Goal: Contribute content: Add original content to the website for others to see

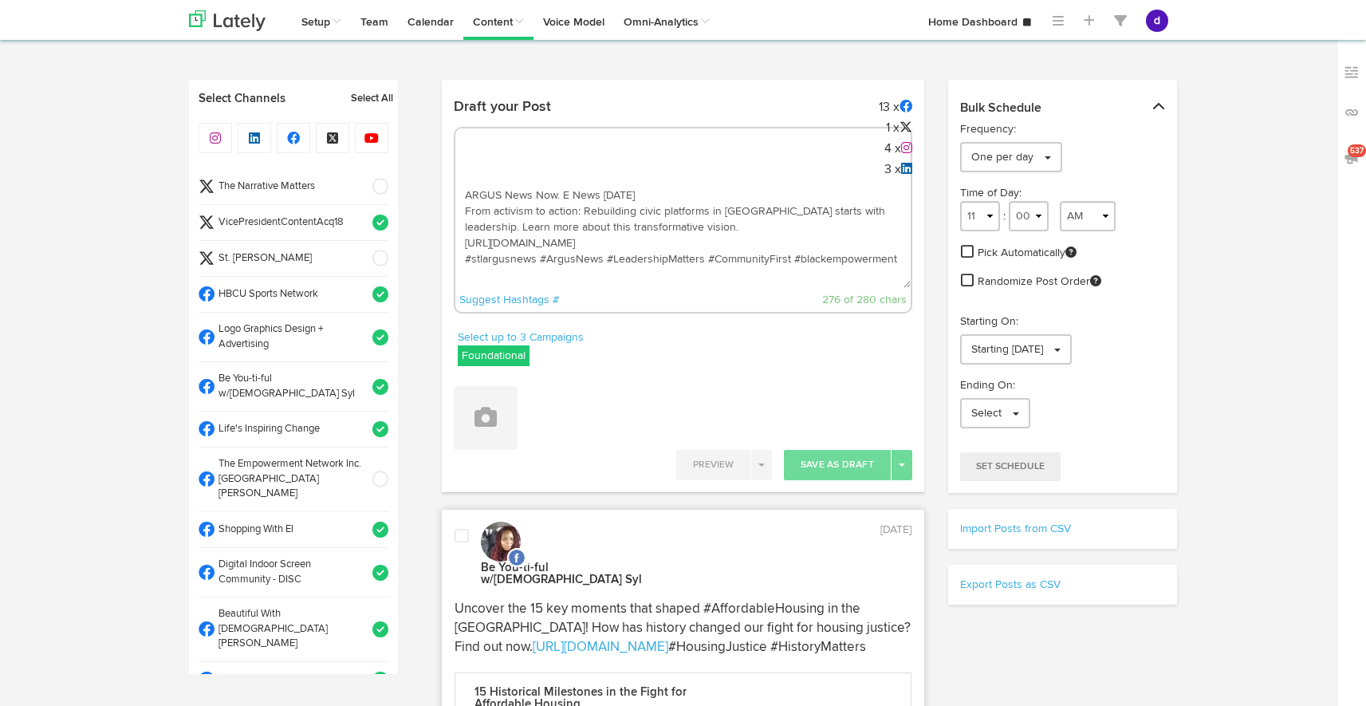
select select "9"
select select "14"
select select "11"
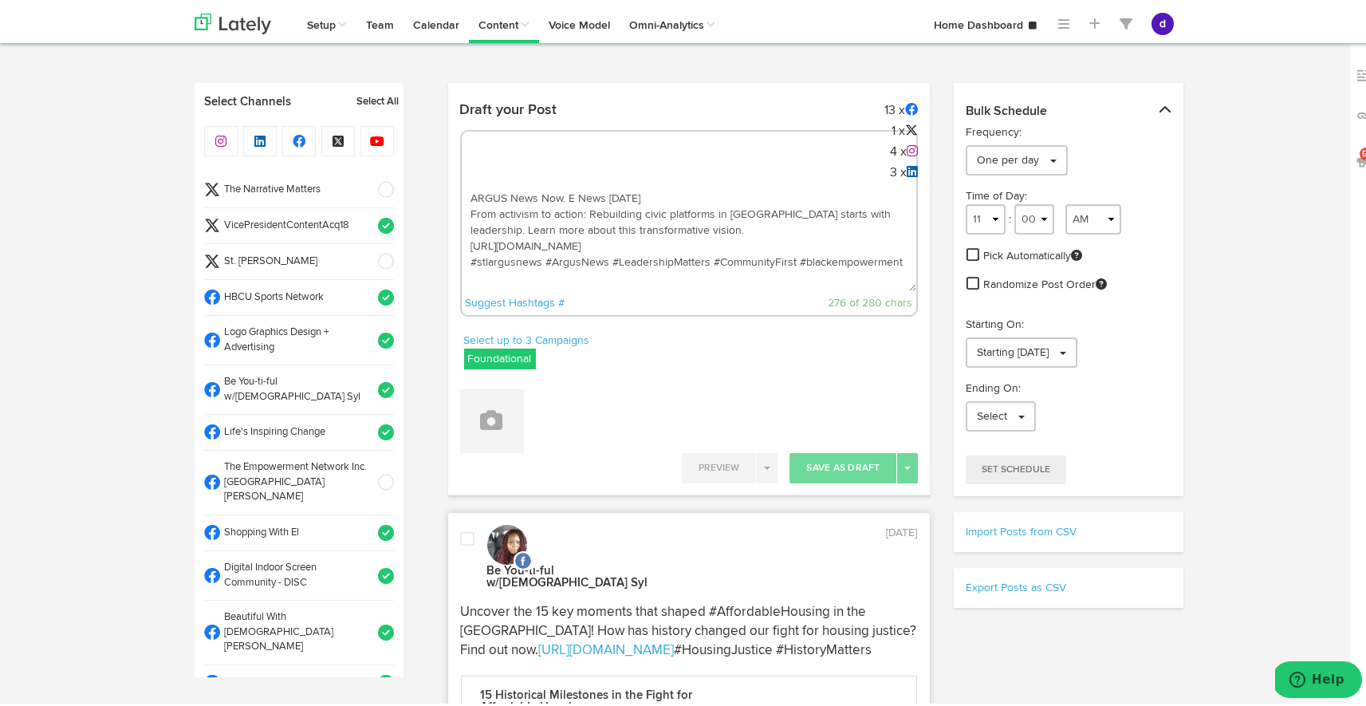
click at [719, 217] on textarea "ARGUS News Now. E News [DATE] From activism to action: Rebuilding civic platfor…" at bounding box center [689, 235] width 455 height 105
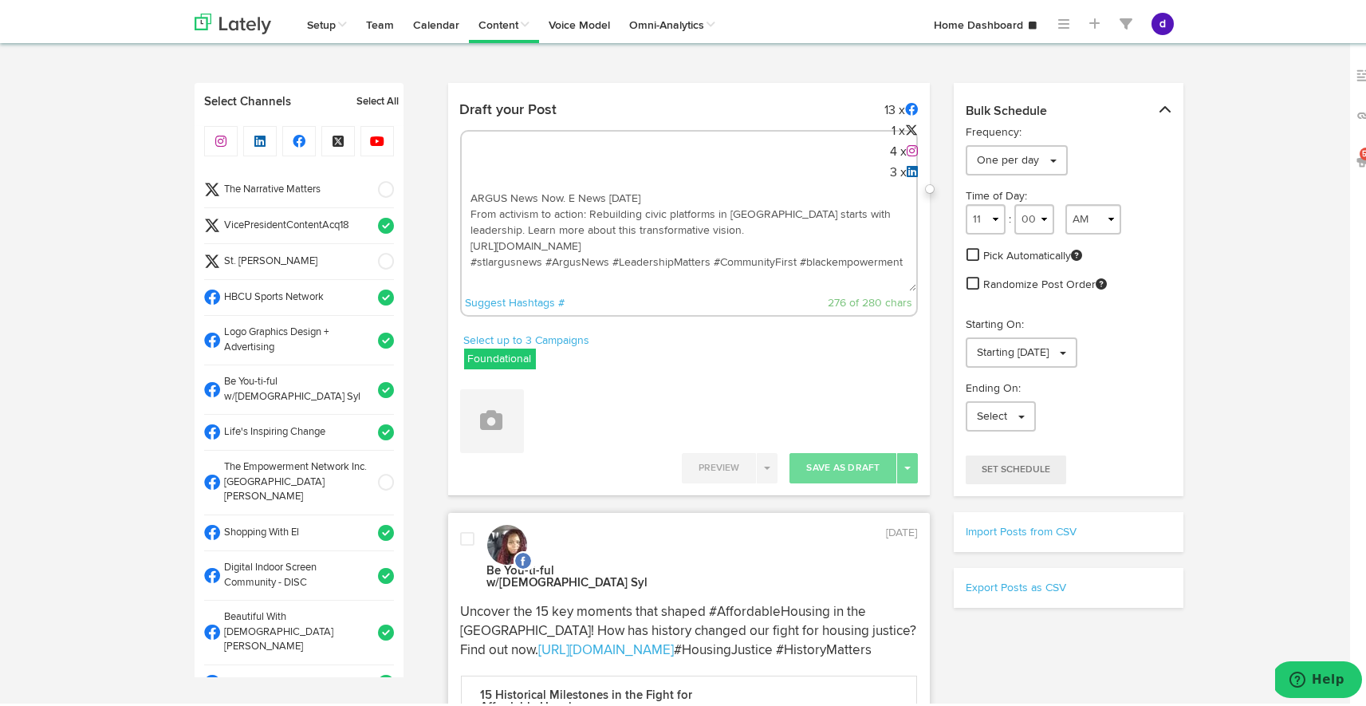
paste textarea "Showcasing timeless elegance and fraternity pride, the Omega Silver Life Member…"
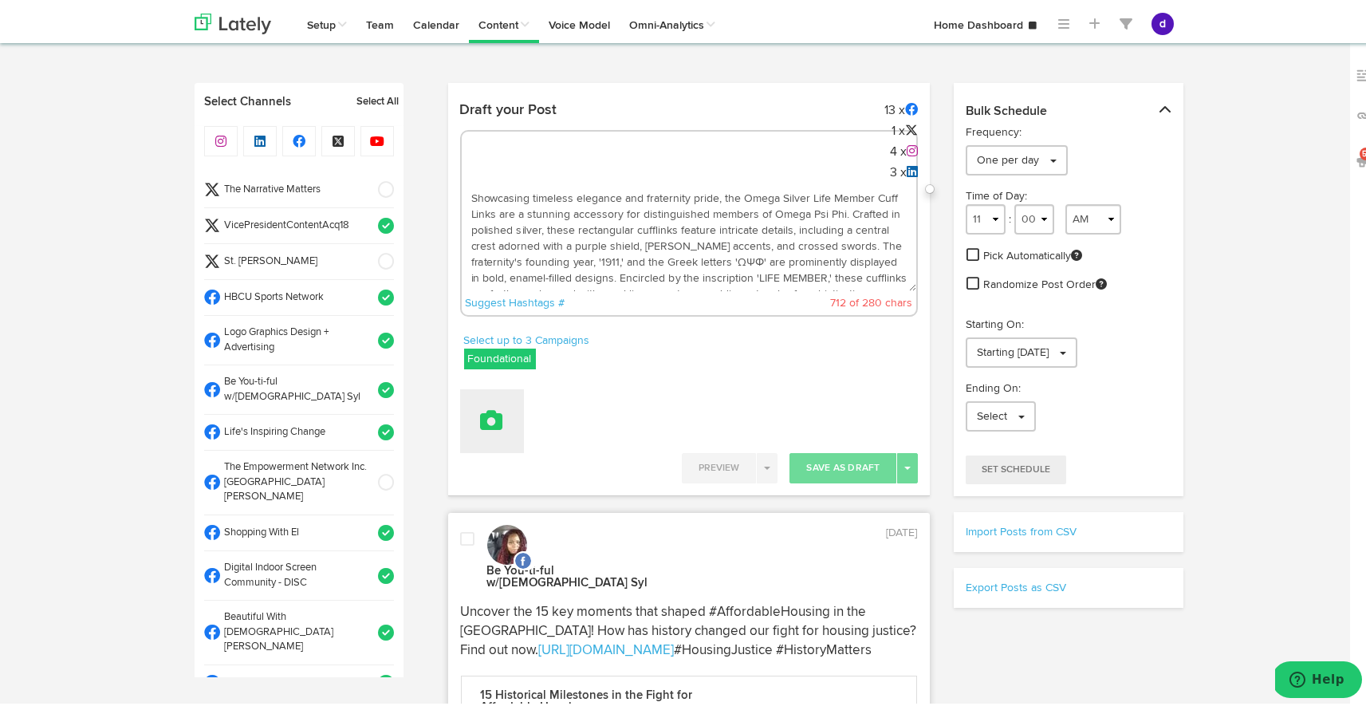
type textarea "Showcasing timeless elegance and fraternity pride, the Omega Silver Life Member…"
click at [477, 402] on button at bounding box center [492, 418] width 64 height 64
click at [501, 519] on link "Upload Images" at bounding box center [536, 522] width 151 height 26
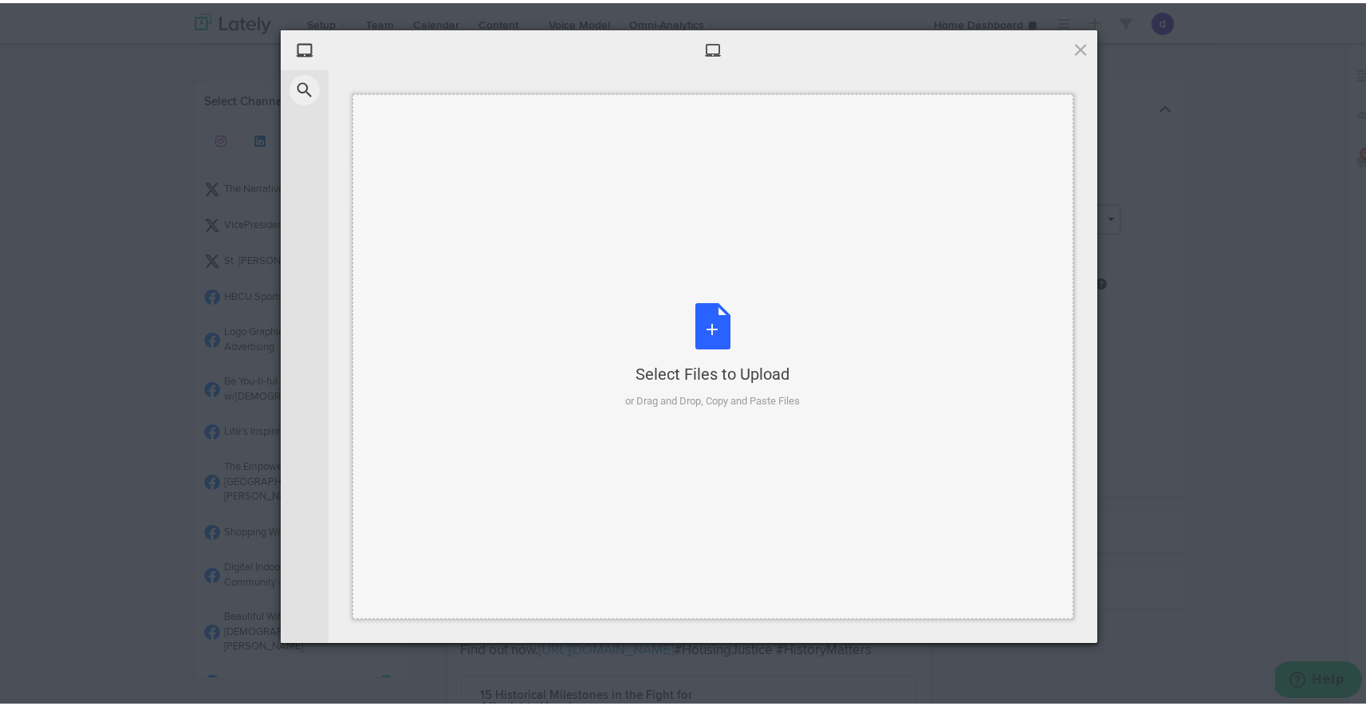
click at [712, 321] on div "Select Files to Upload or Drag and Drop, Copy and Paste Files" at bounding box center [713, 353] width 175 height 106
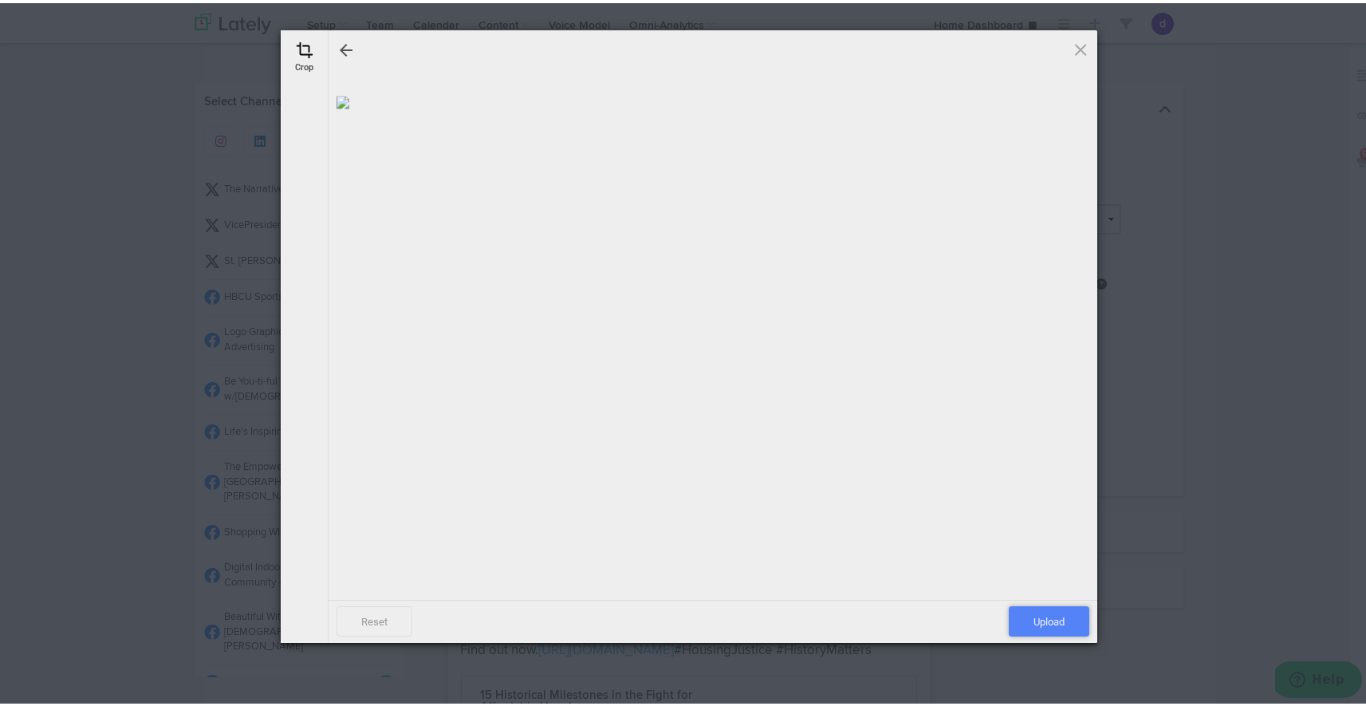
click at [1033, 621] on span "Upload" at bounding box center [1049, 618] width 81 height 30
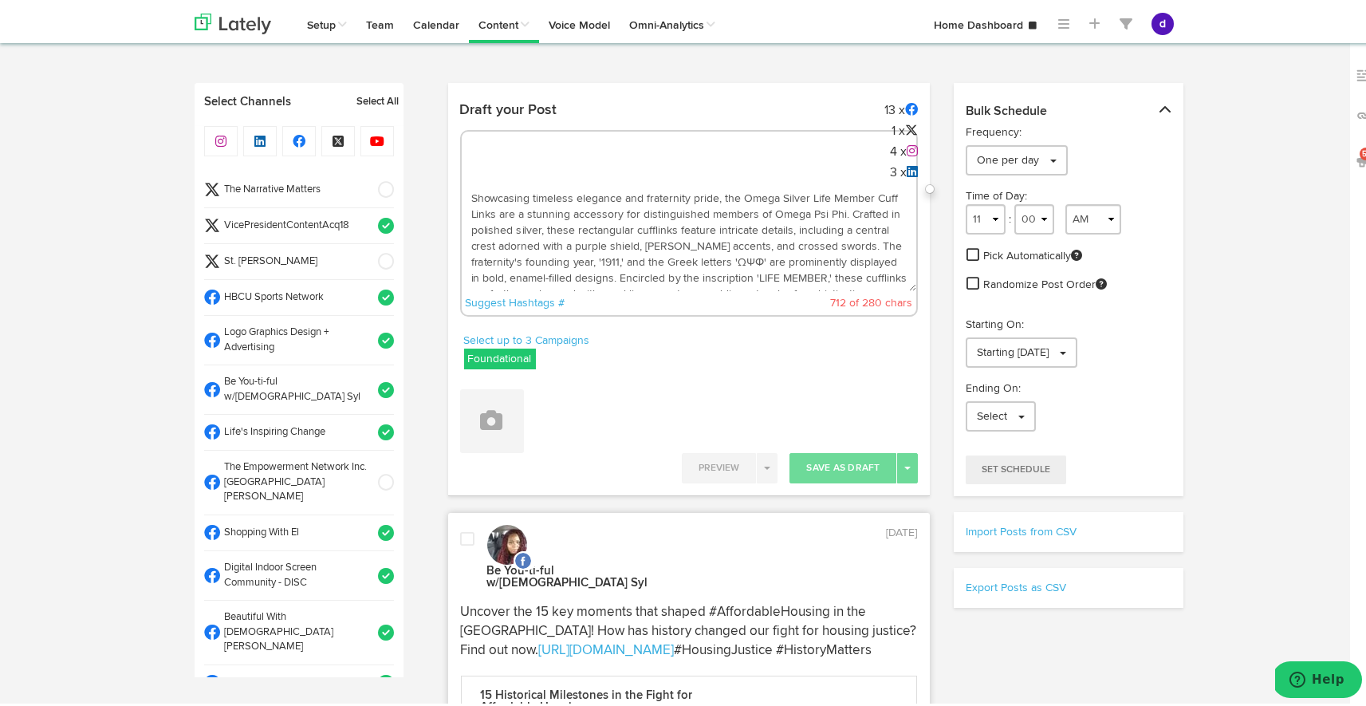
scroll to position [48, 0]
click at [668, 270] on textarea "Showcasing timeless elegance and fraternity pride, the Omega Silver Life Member…" at bounding box center [689, 235] width 455 height 105
paste textarea "[URL][DOMAIN_NAME]"
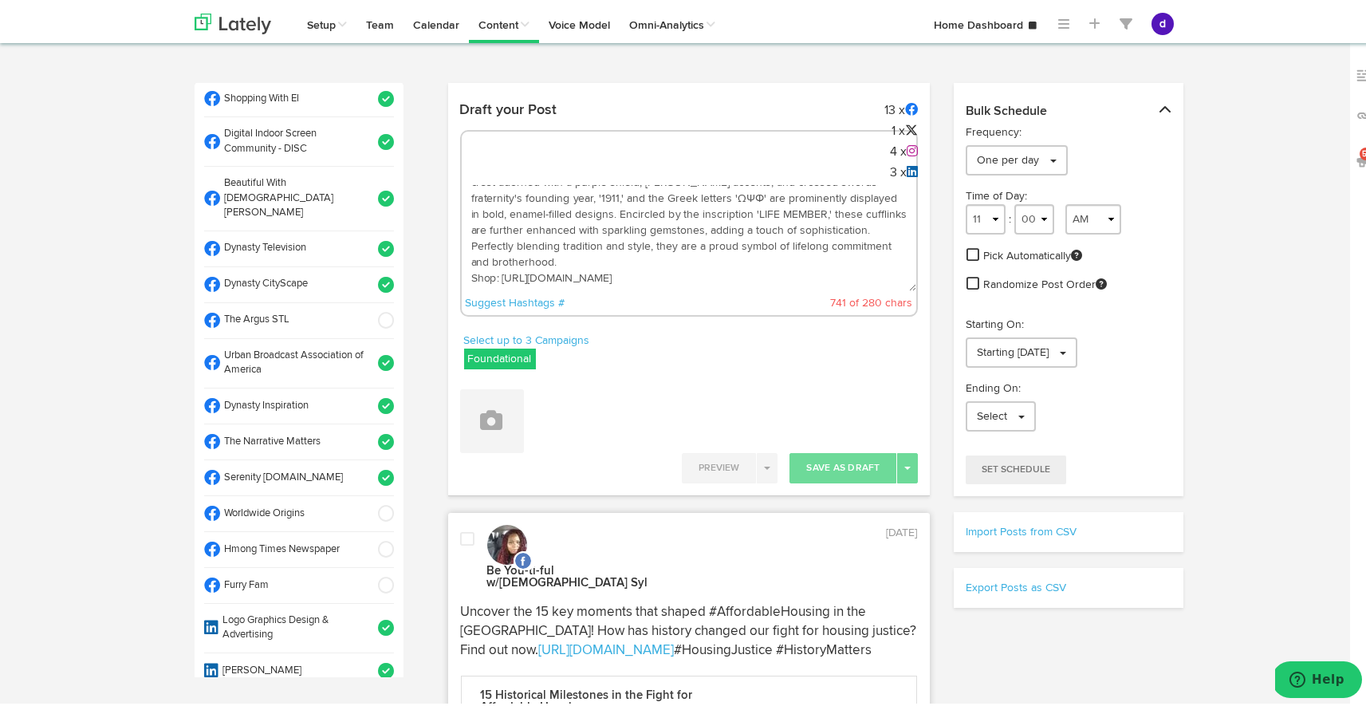
scroll to position [436, 0]
type textarea "Showcasing timeless elegance and fraternity pride, the Omega Silver Life Member…"
click at [368, 500] on span at bounding box center [381, 508] width 26 height 16
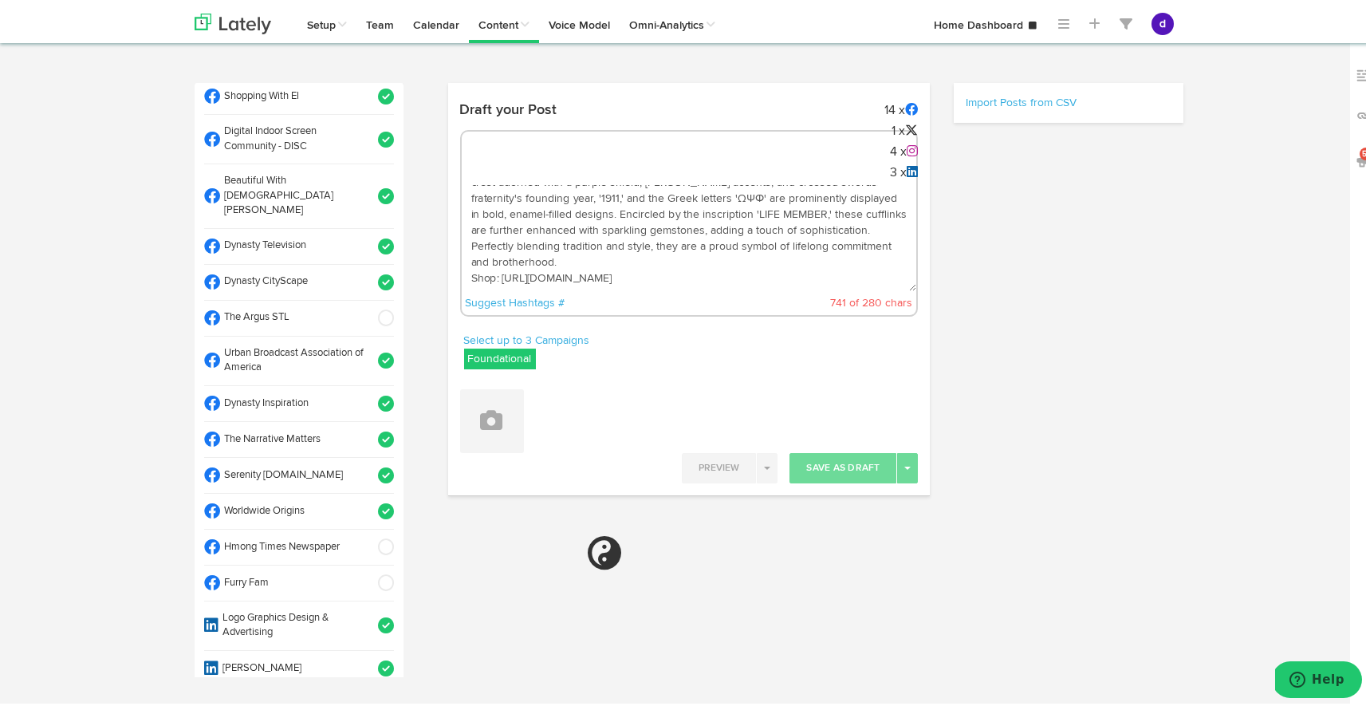
click at [589, 266] on textarea "Showcasing timeless elegance and fraternity pride, the Omega Silver Life Member…" at bounding box center [689, 235] width 455 height 105
select select "11"
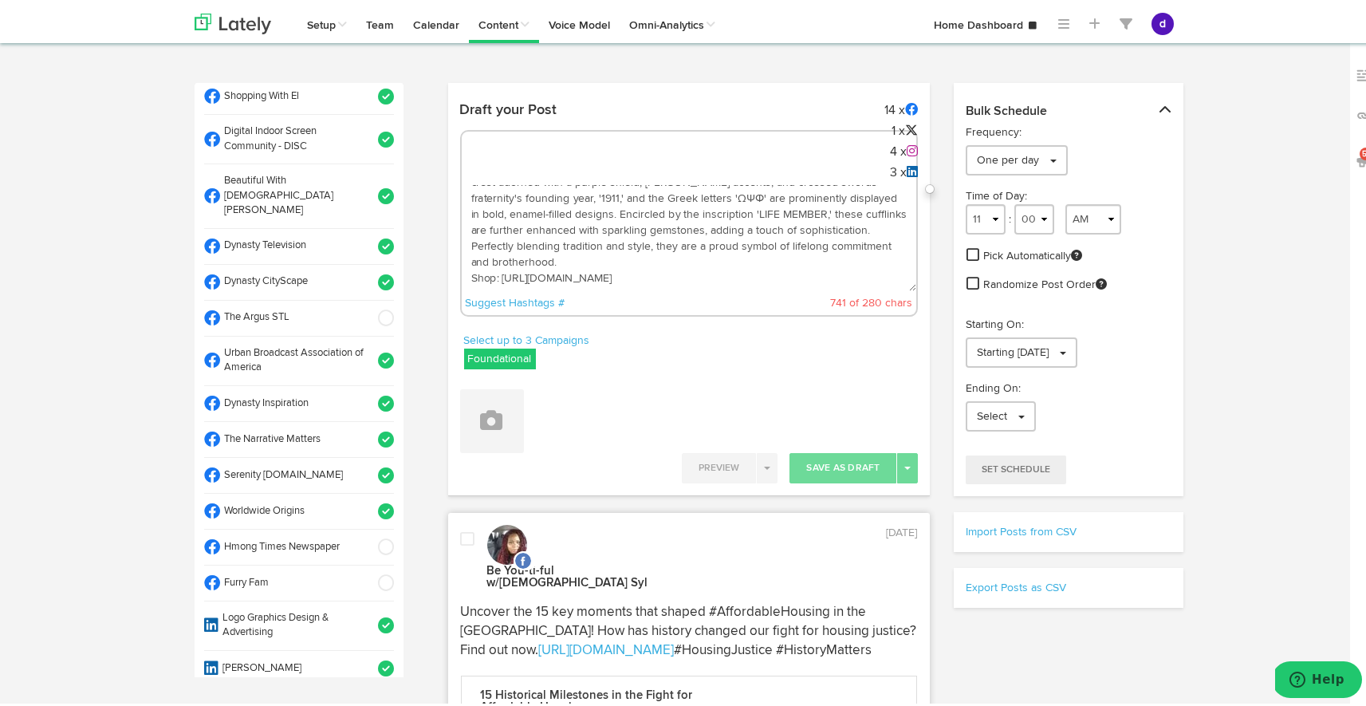
scroll to position [0, 0]
drag, startPoint x: 656, startPoint y: 245, endPoint x: 484, endPoint y: 131, distance: 206.6
click at [484, 131] on div "Showcasing timeless elegance and fraternity pride, the Omega Silver Life Member…" at bounding box center [689, 220] width 459 height 187
paste textarea "Crafted for Omega Psi Phi life members, these cuff links symbolize honor, pride…"
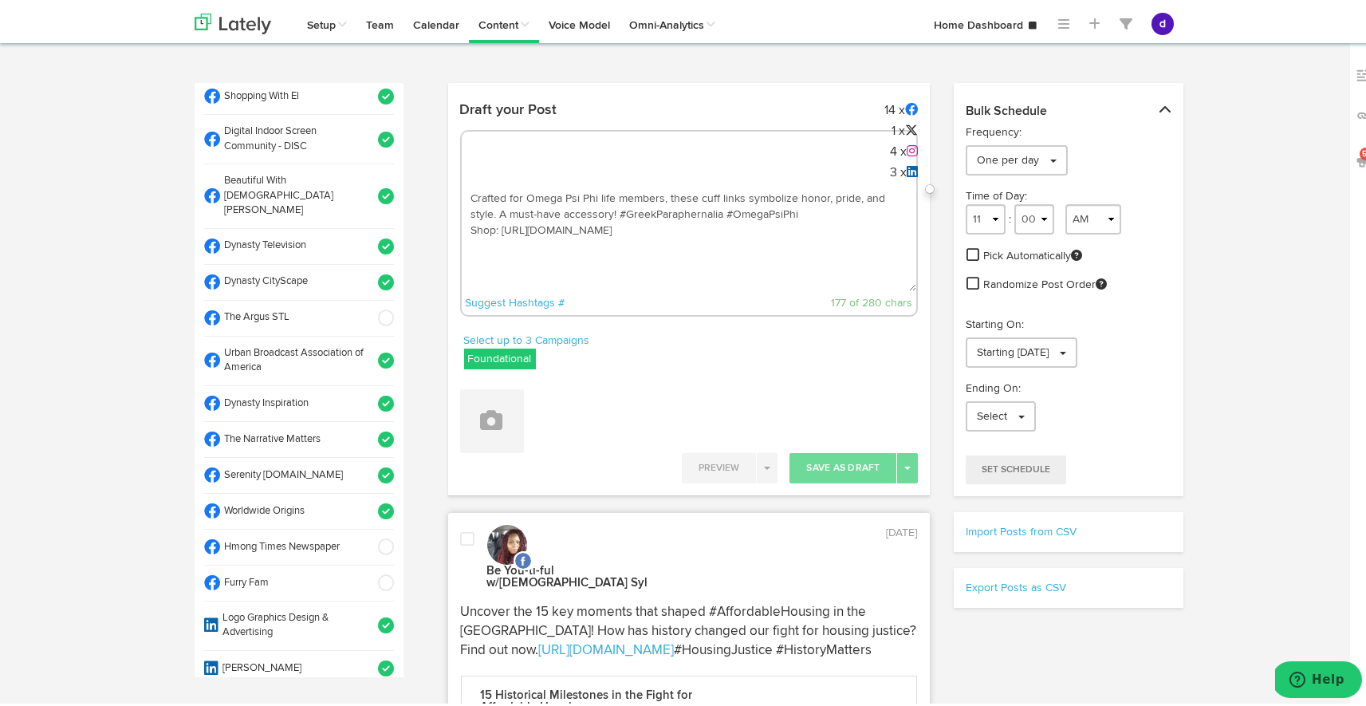
drag, startPoint x: 632, startPoint y: 254, endPoint x: 471, endPoint y: 175, distance: 178.7
click at [471, 175] on div "Crafted for Omega Psi Phi life members, these cuff links symbolize honor, pride…" at bounding box center [689, 220] width 459 height 187
type textarea "Crafted for Omega Psi Phi life members, these cuff links symbolize honor, pride…"
click at [481, 408] on icon at bounding box center [492, 417] width 22 height 22
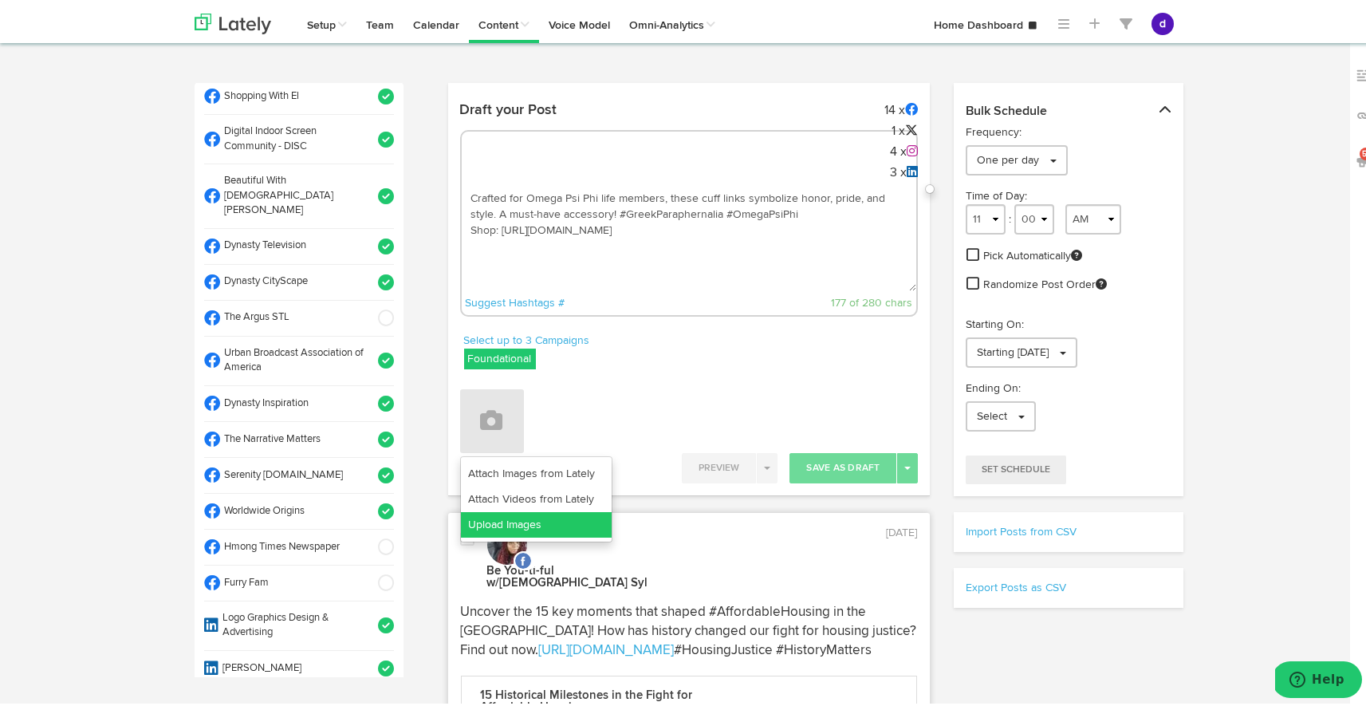
click at [514, 518] on link "Upload Images" at bounding box center [536, 522] width 151 height 26
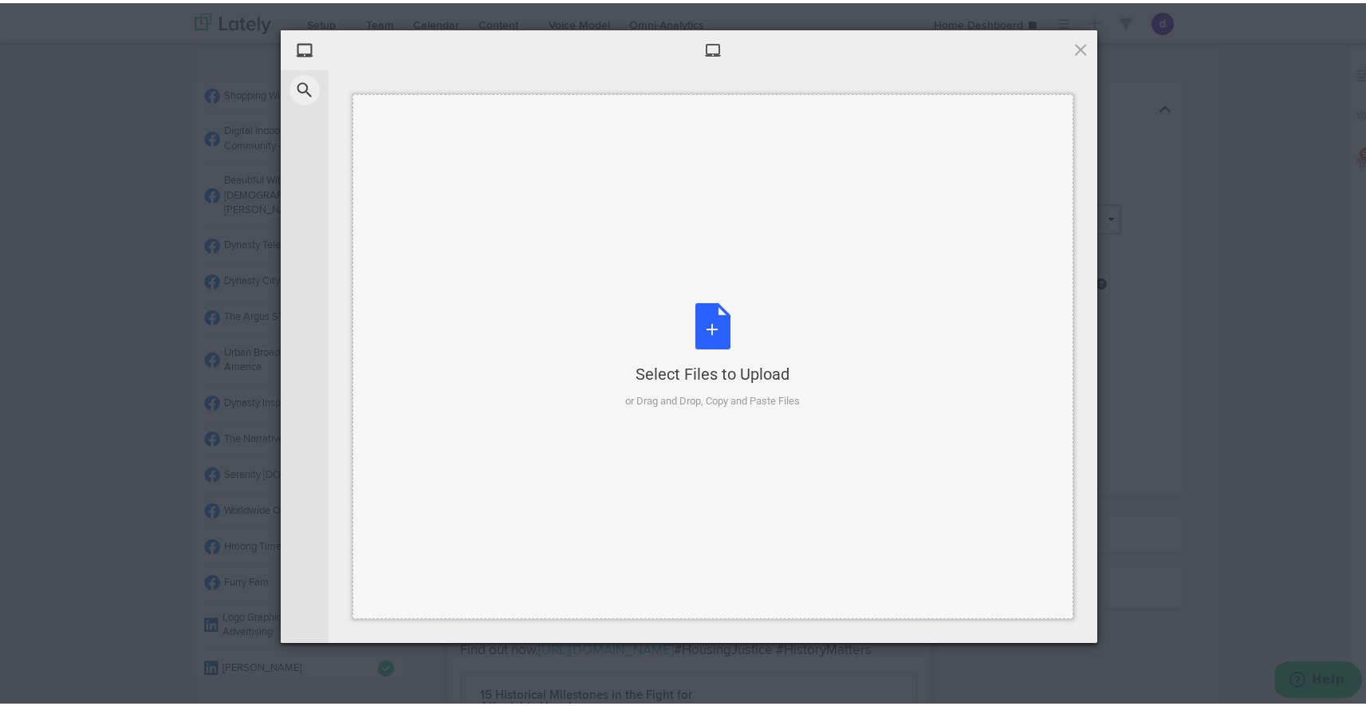
click at [695, 326] on div "Select Files to Upload or Drag and Drop, Copy and Paste Files" at bounding box center [713, 353] width 175 height 106
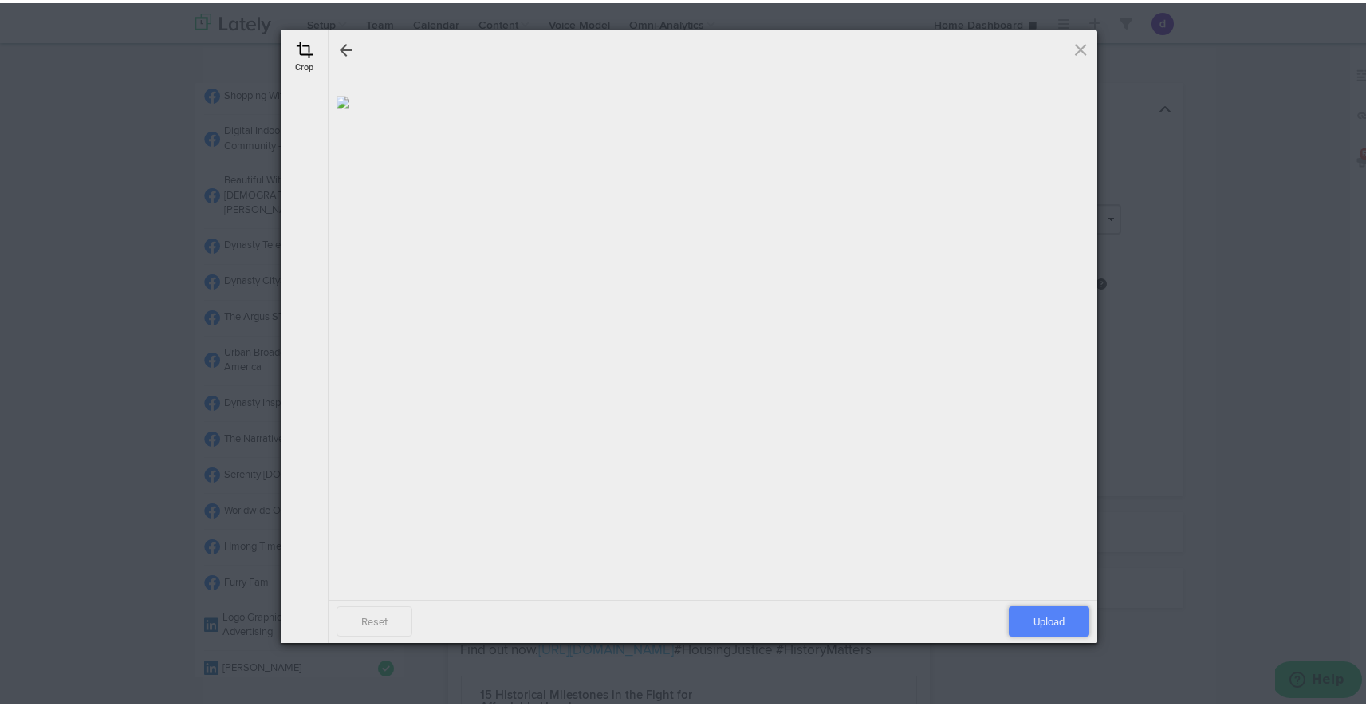
click at [1042, 612] on span "Upload" at bounding box center [1049, 618] width 81 height 30
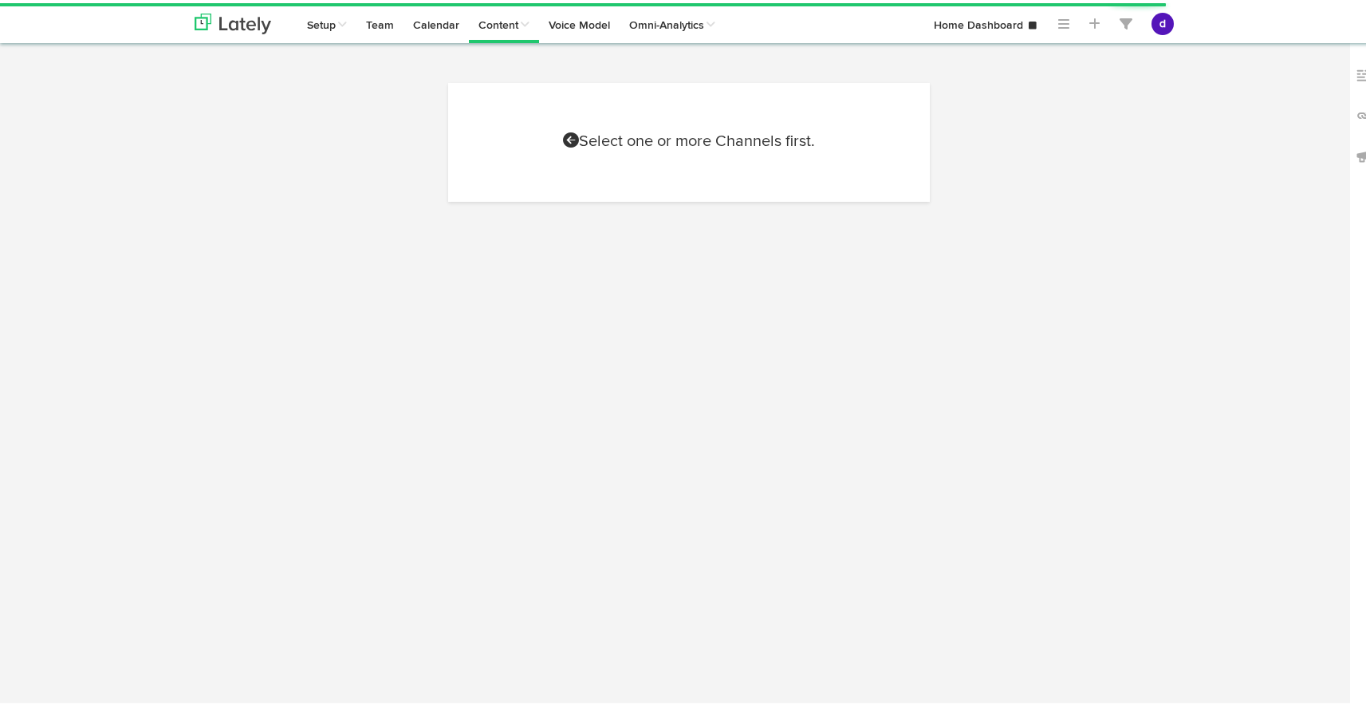
select select "4"
select select "49"
select select "PM"
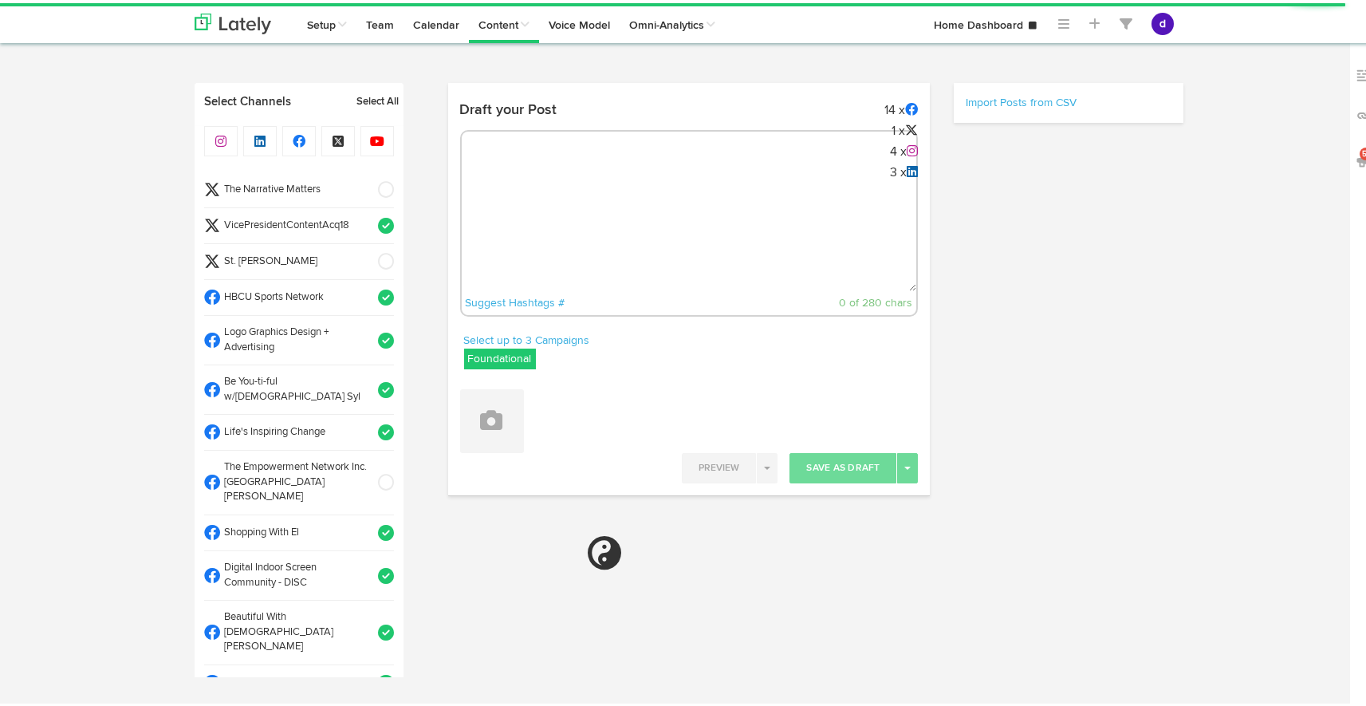
click at [590, 202] on textarea at bounding box center [689, 235] width 455 height 105
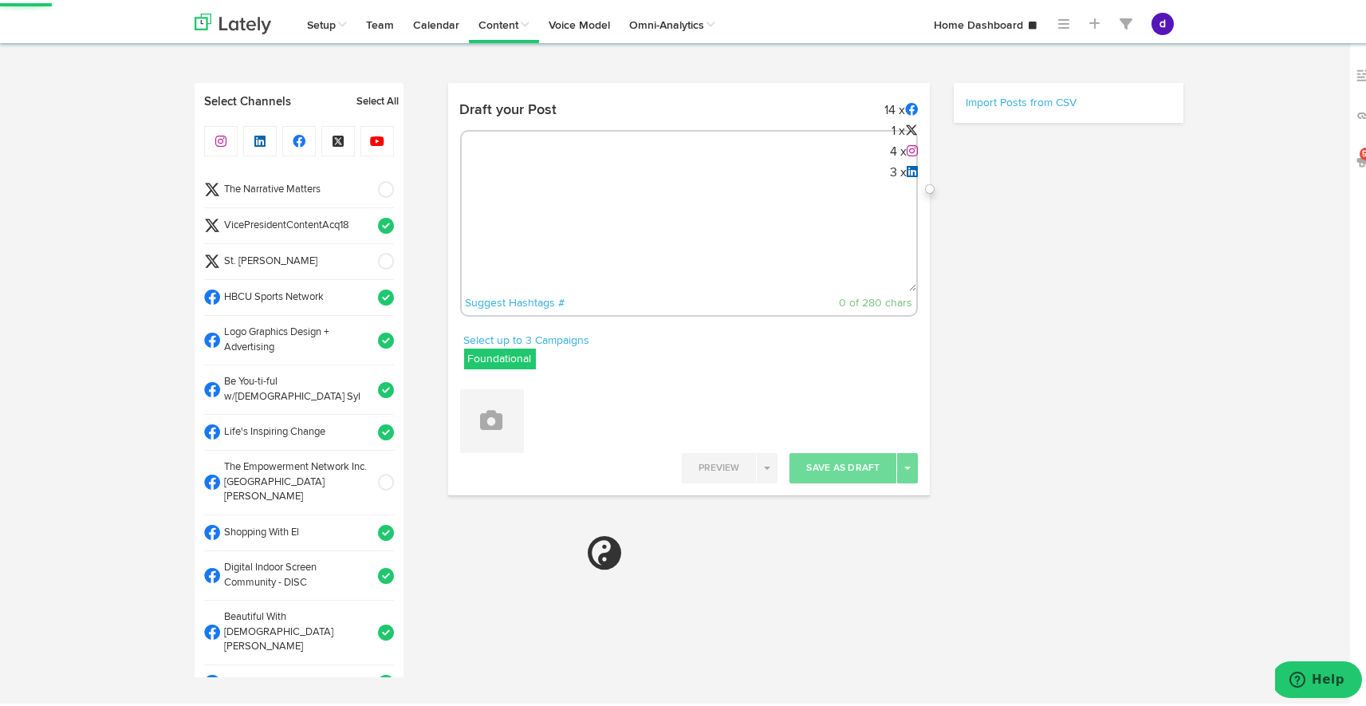
paste textarea "Crafted for Omega Psi Phi life members, these cuff links symbolize honor, pride…"
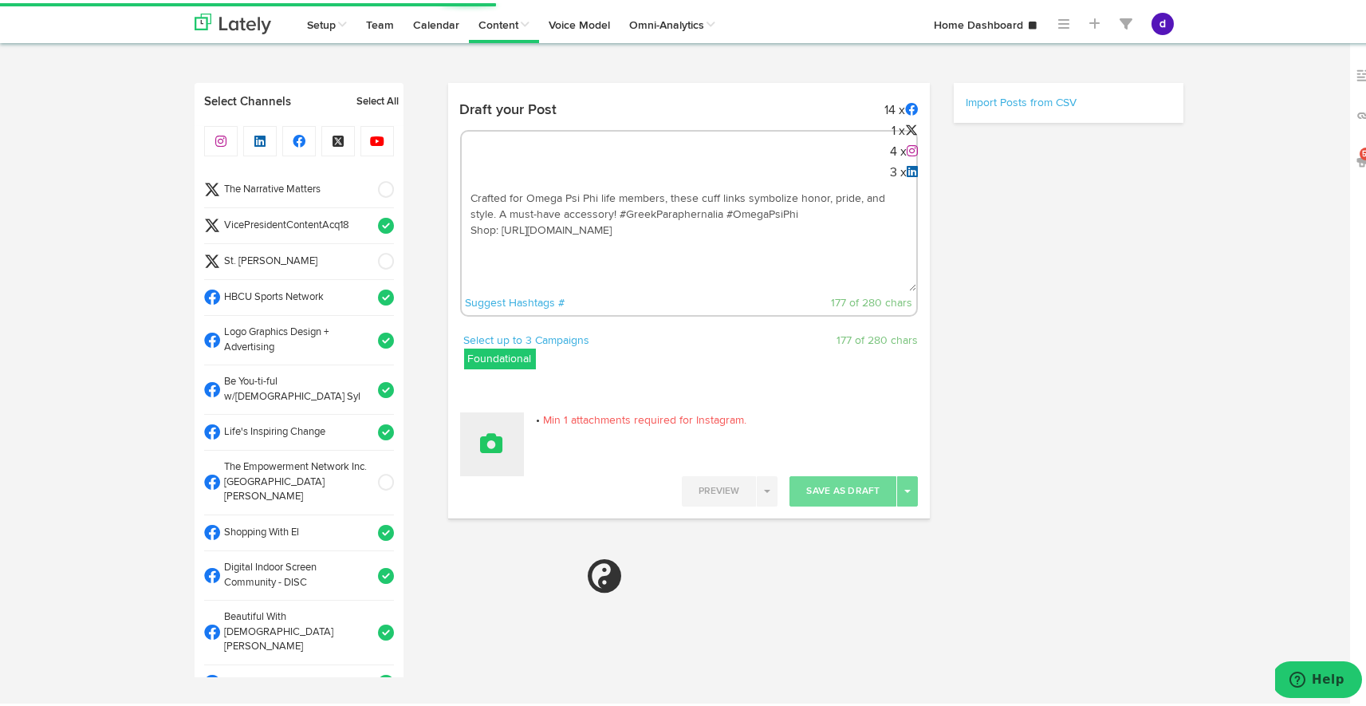
type textarea "Crafted for Omega Psi Phi life members, these cuff links symbolize honor, pride…"
click at [483, 422] on button at bounding box center [492, 441] width 64 height 64
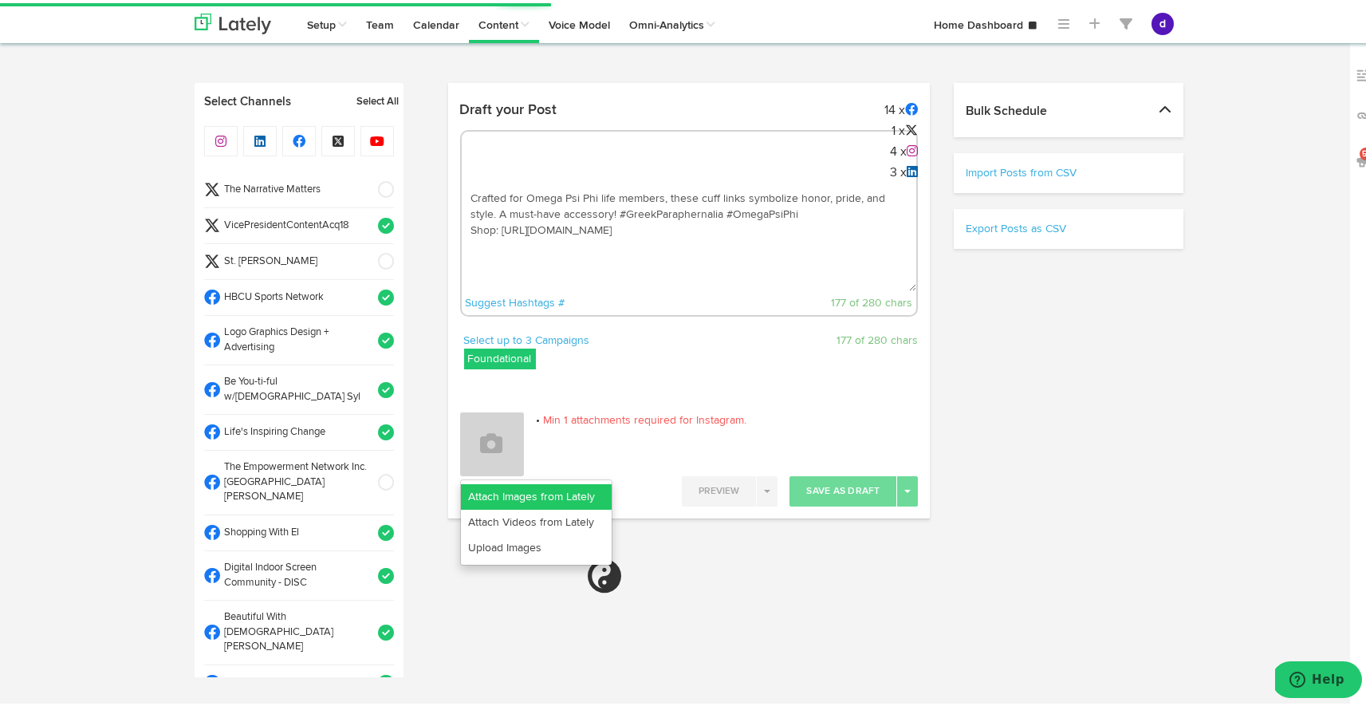
select select "11"
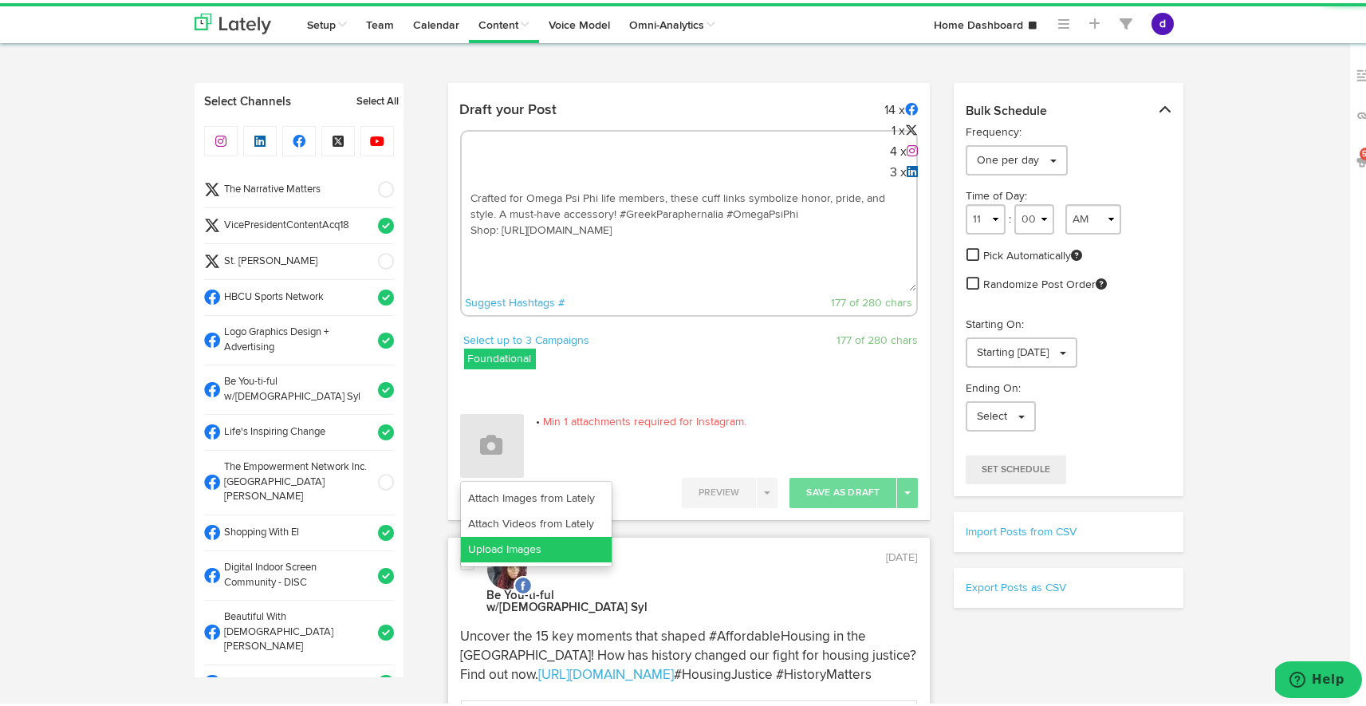
click at [507, 542] on link "Upload Images" at bounding box center [536, 547] width 151 height 26
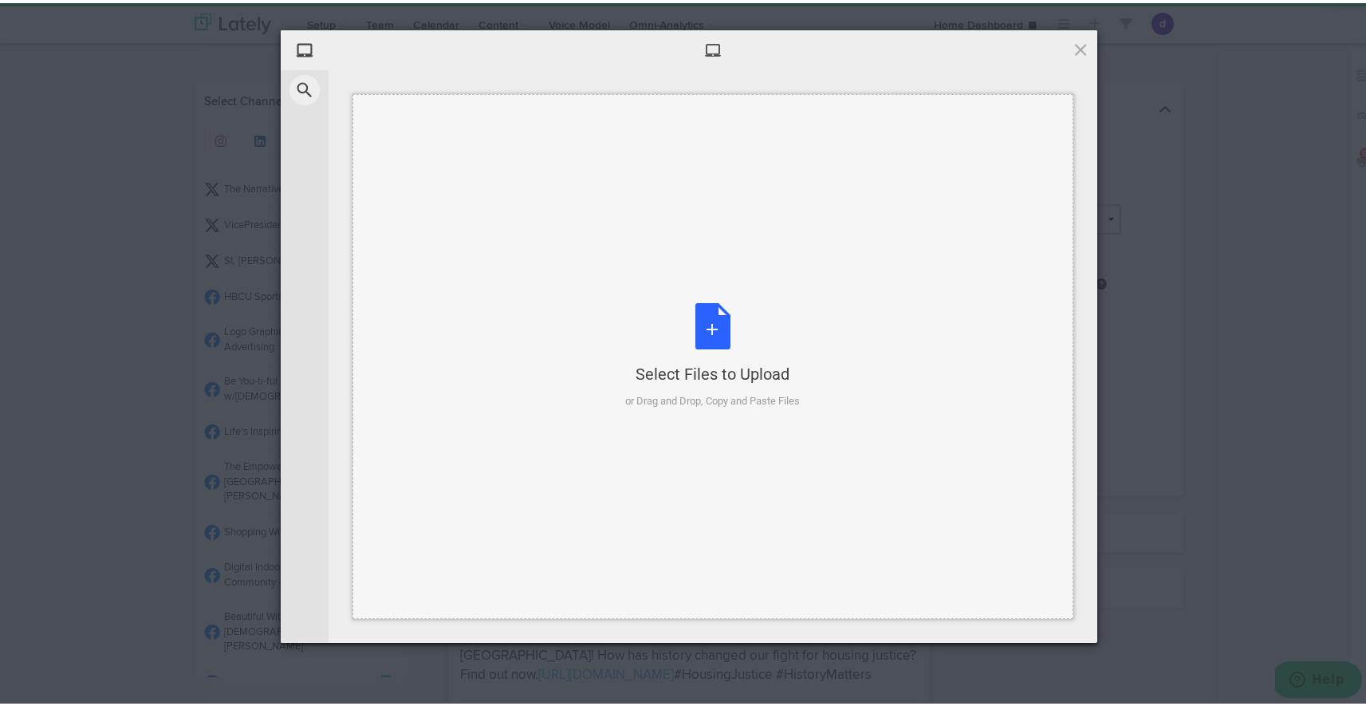
click at [710, 332] on div "Select Files to Upload or Drag and Drop, Copy and Paste Files" at bounding box center [713, 353] width 175 height 106
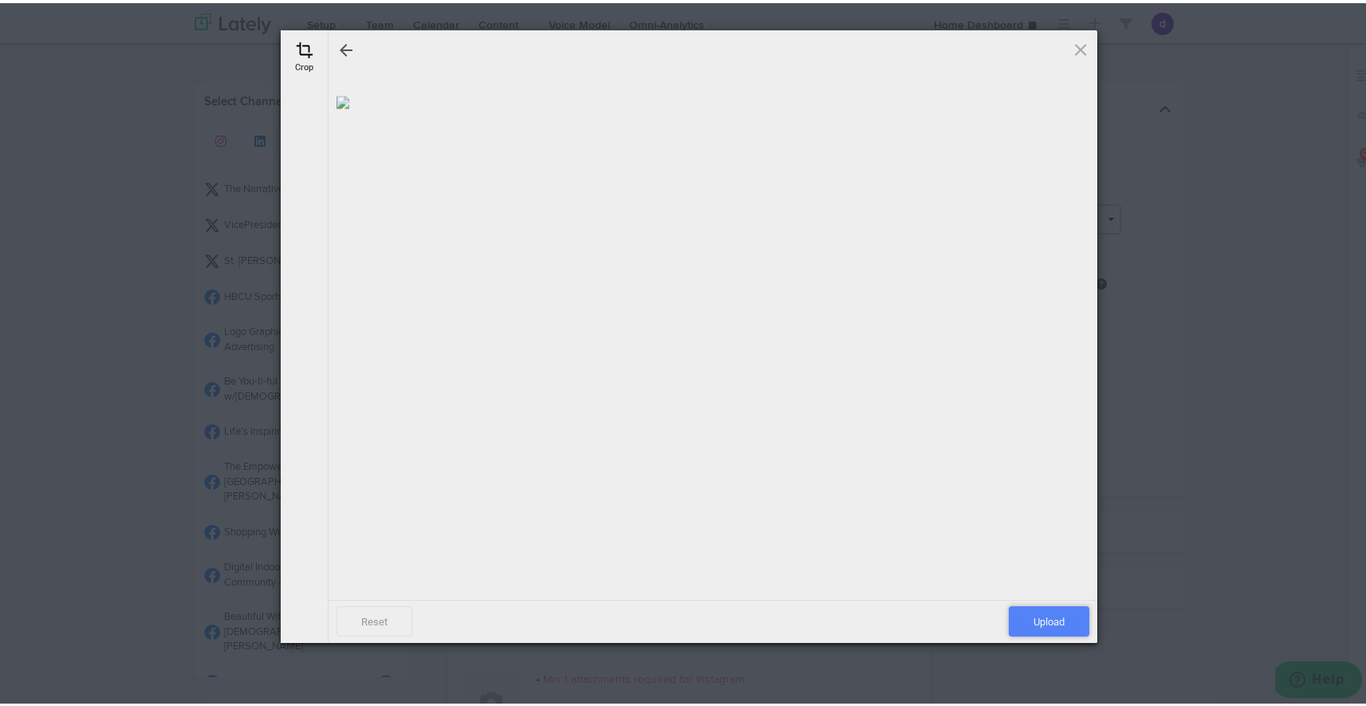
click at [1024, 622] on span "Upload" at bounding box center [1049, 618] width 81 height 30
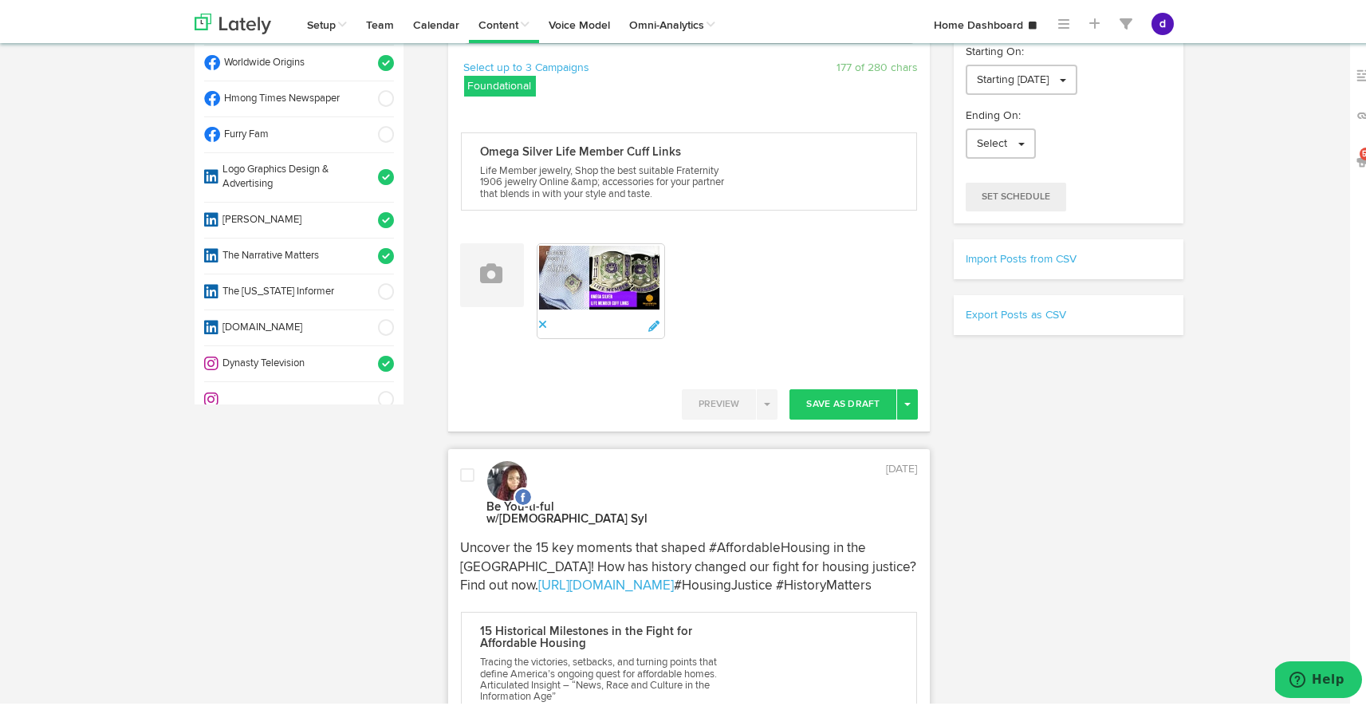
scroll to position [281, 0]
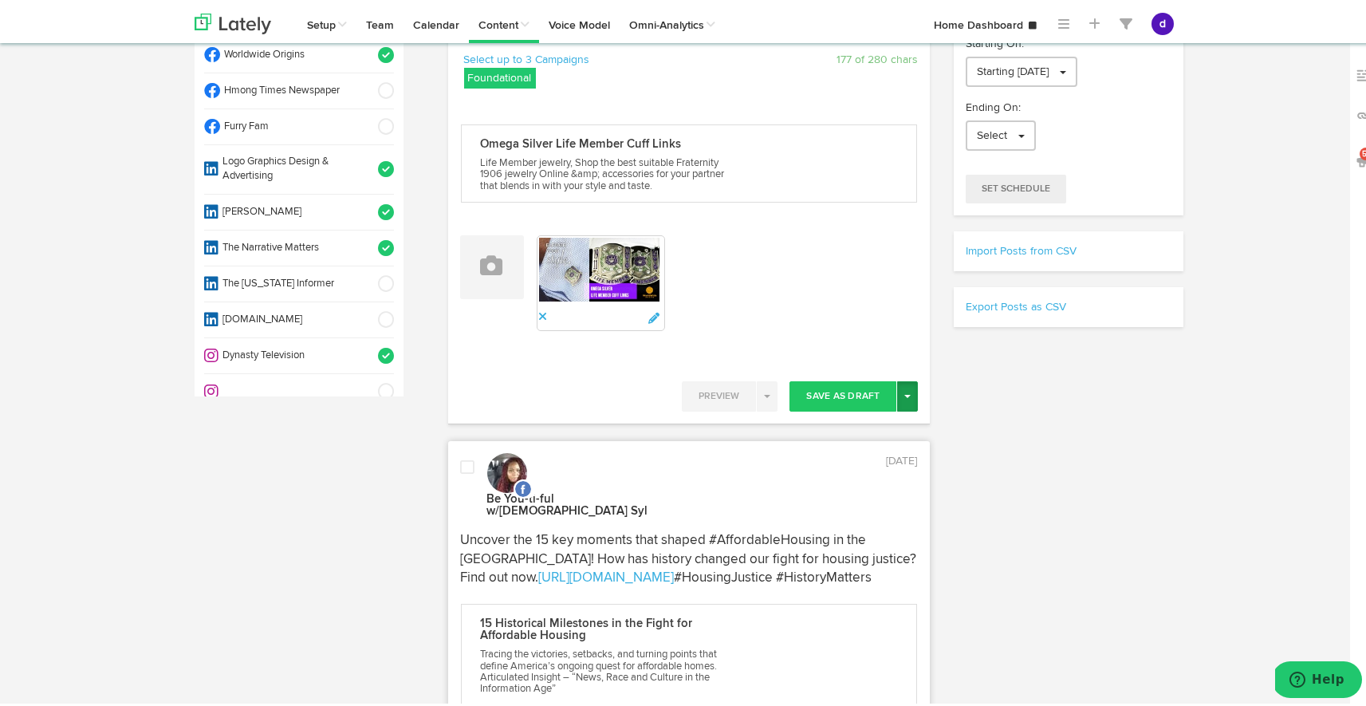
click at [904, 386] on button "Toggle Dropdown" at bounding box center [907, 393] width 21 height 30
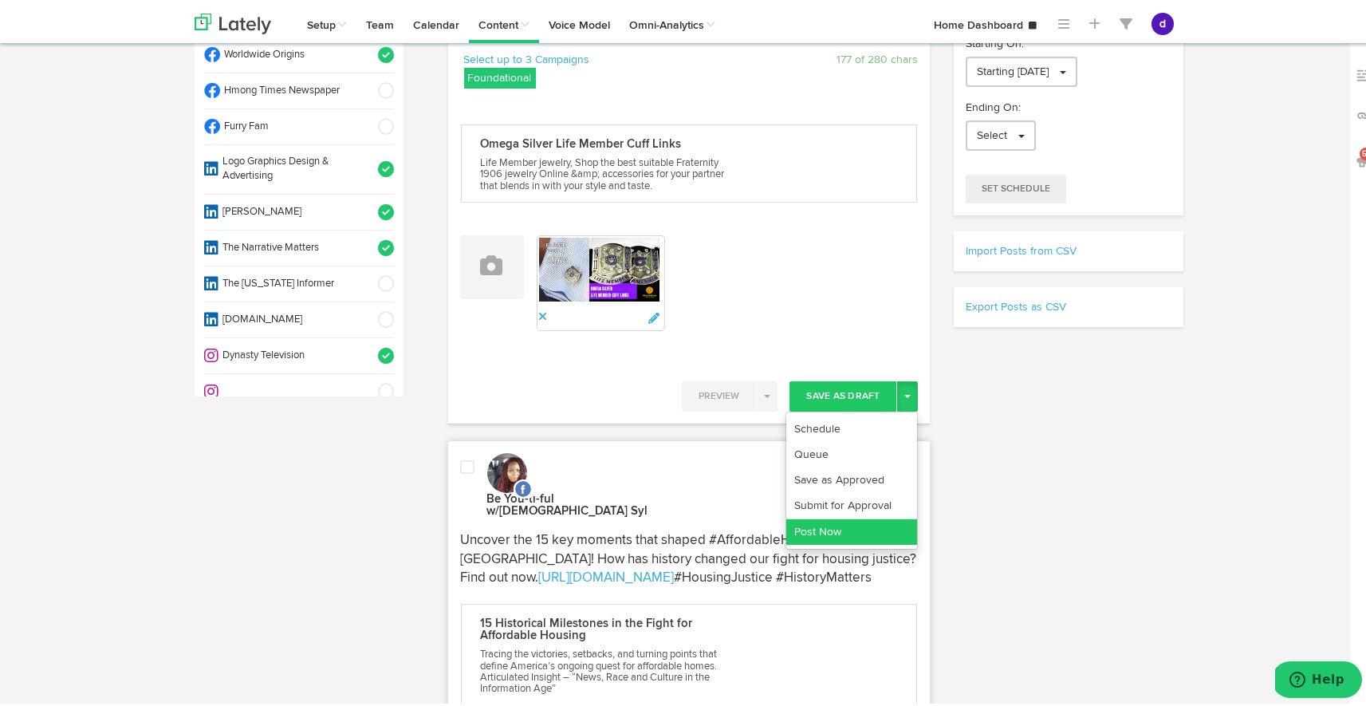
click at [846, 522] on link "Post Now" at bounding box center [851, 529] width 131 height 26
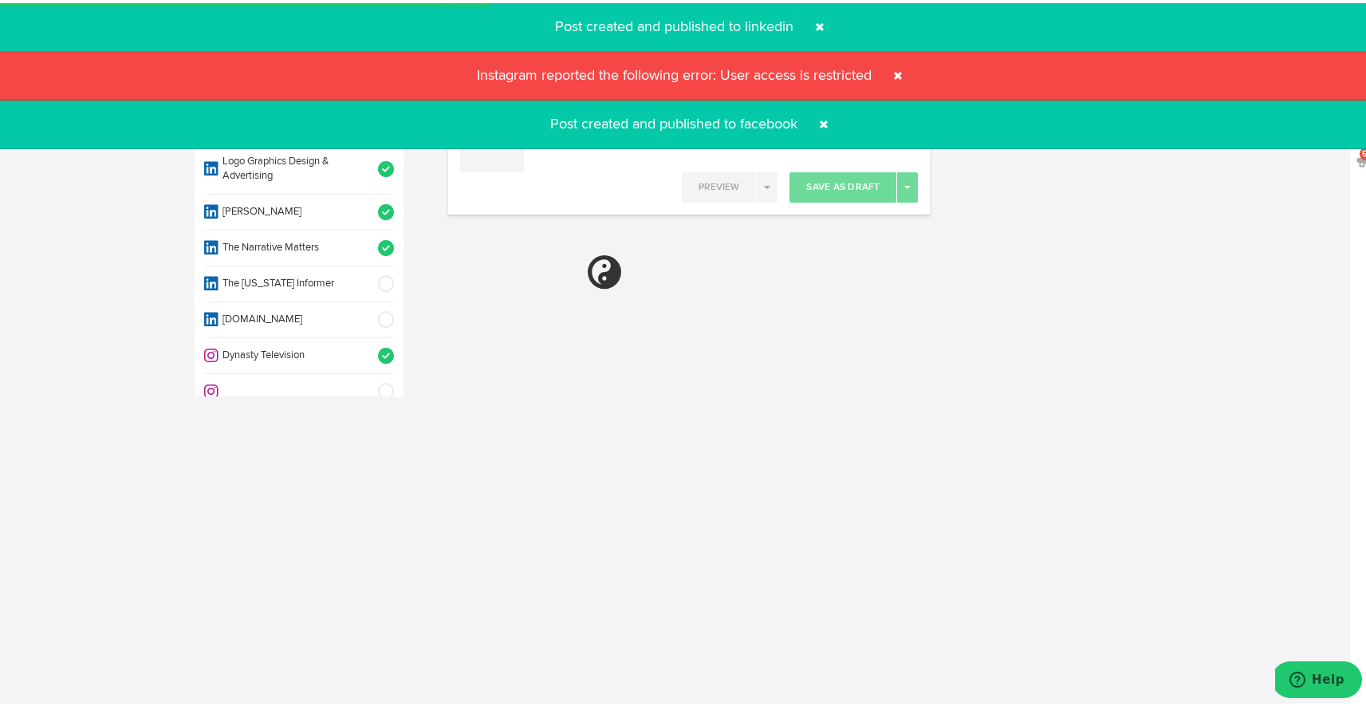
select select "11"
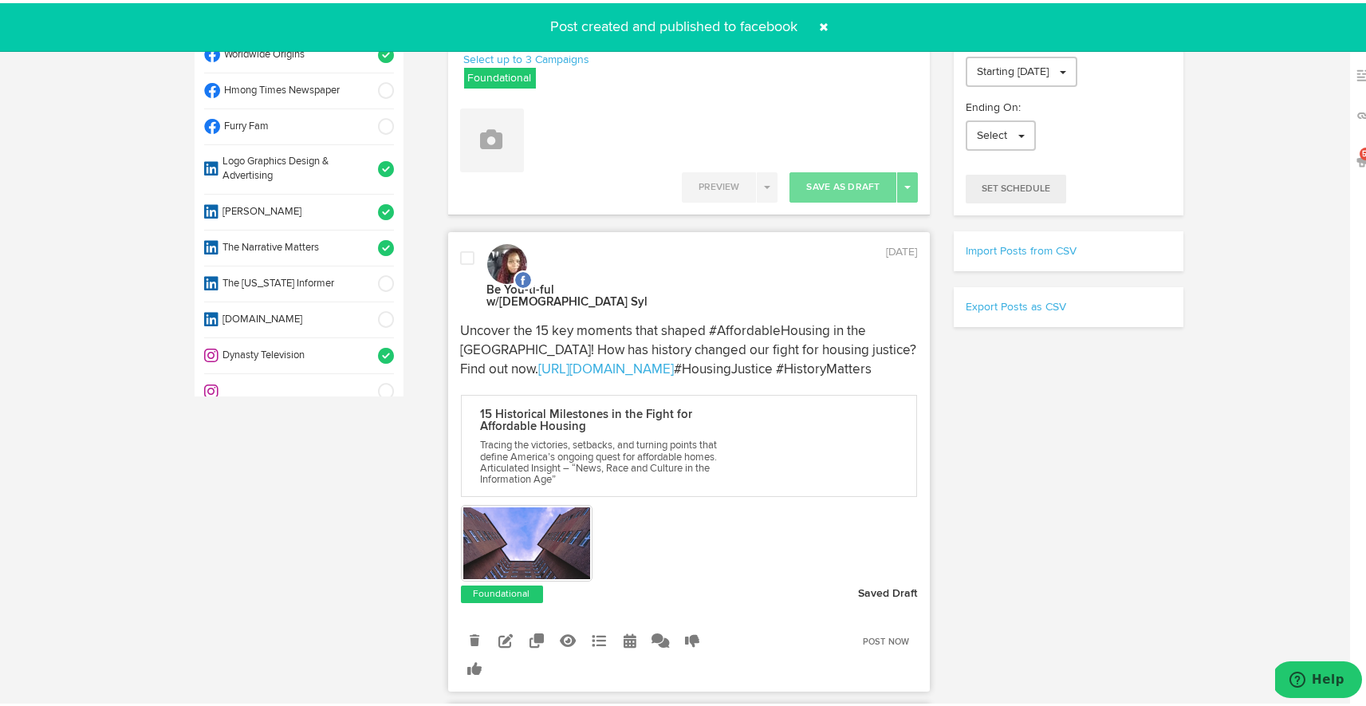
scroll to position [0, 0]
